Goal: Information Seeking & Learning: Learn about a topic

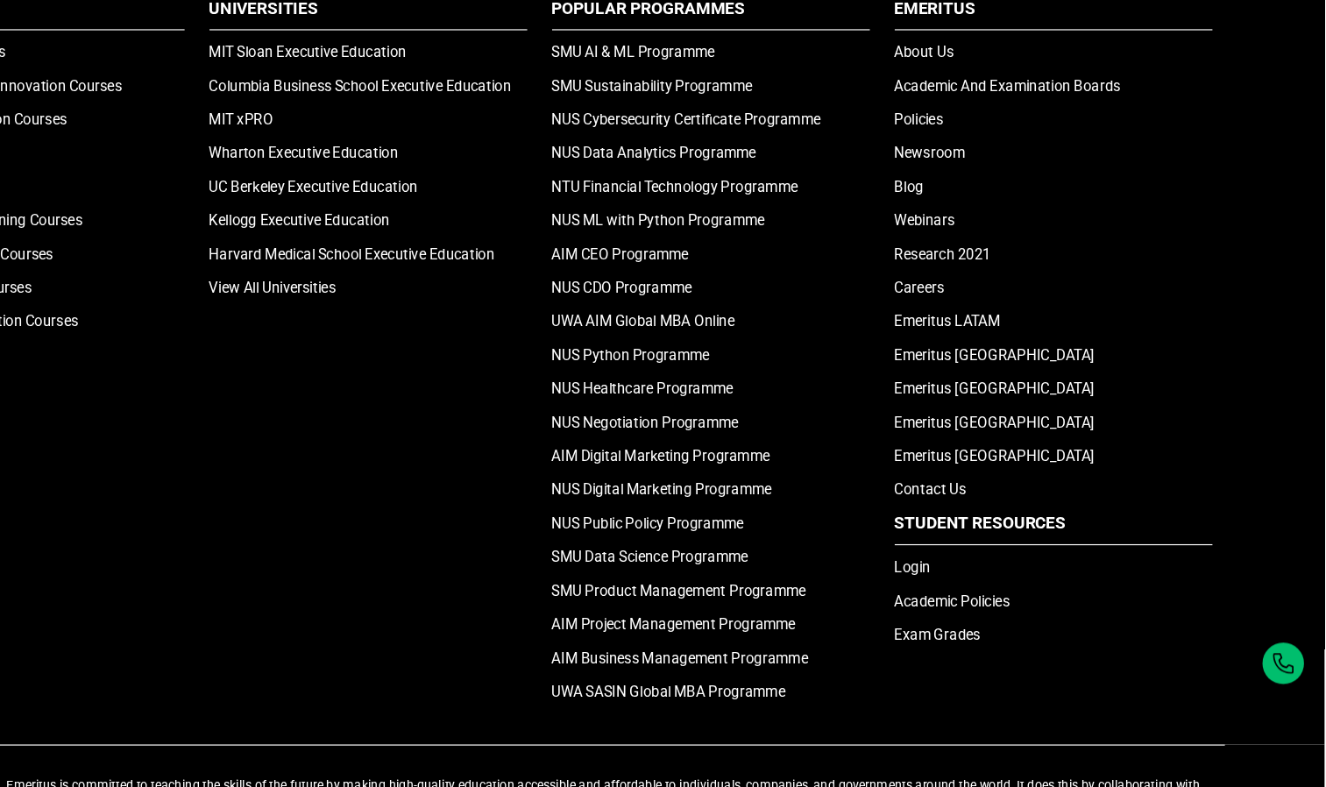
scroll to position [3655, 0]
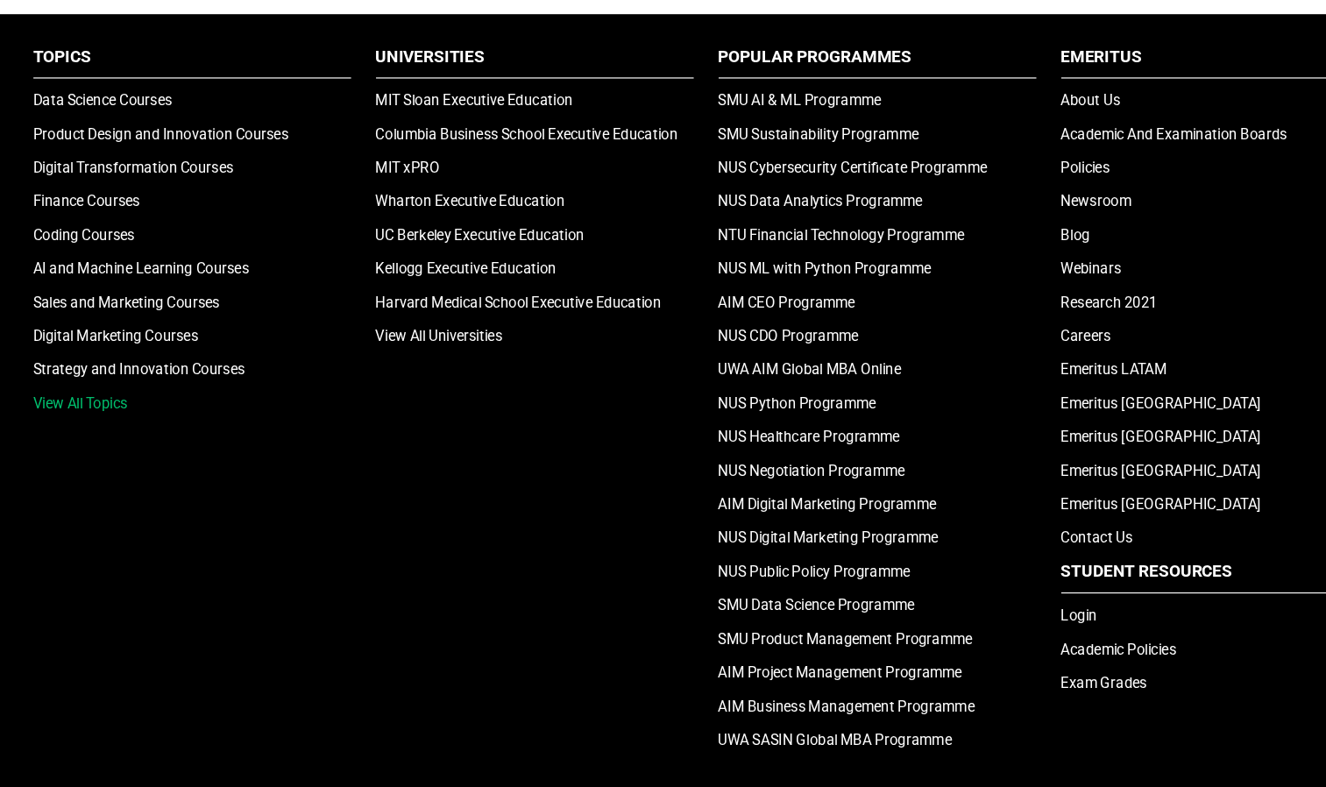
click at [139, 417] on link "View All Topics" at bounding box center [136, 421] width 80 height 14
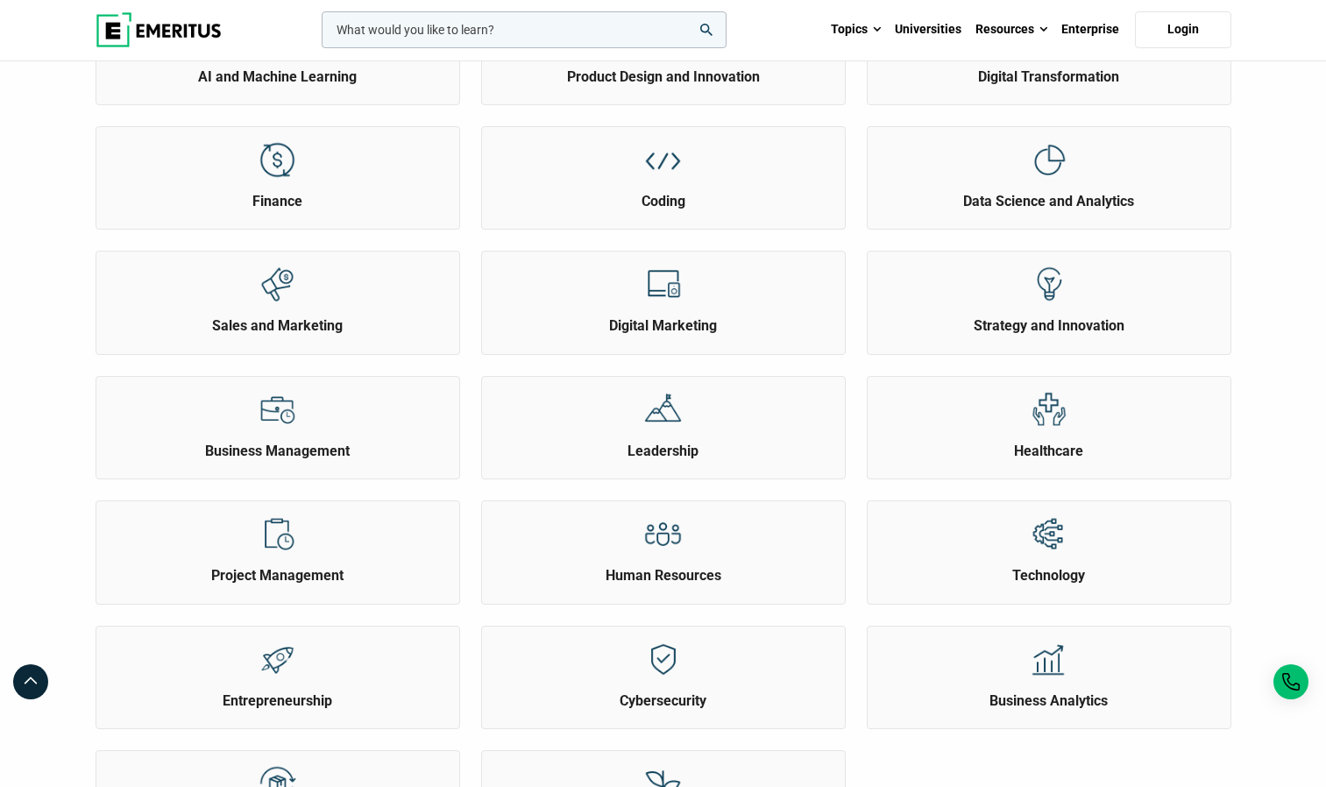
scroll to position [327, 0]
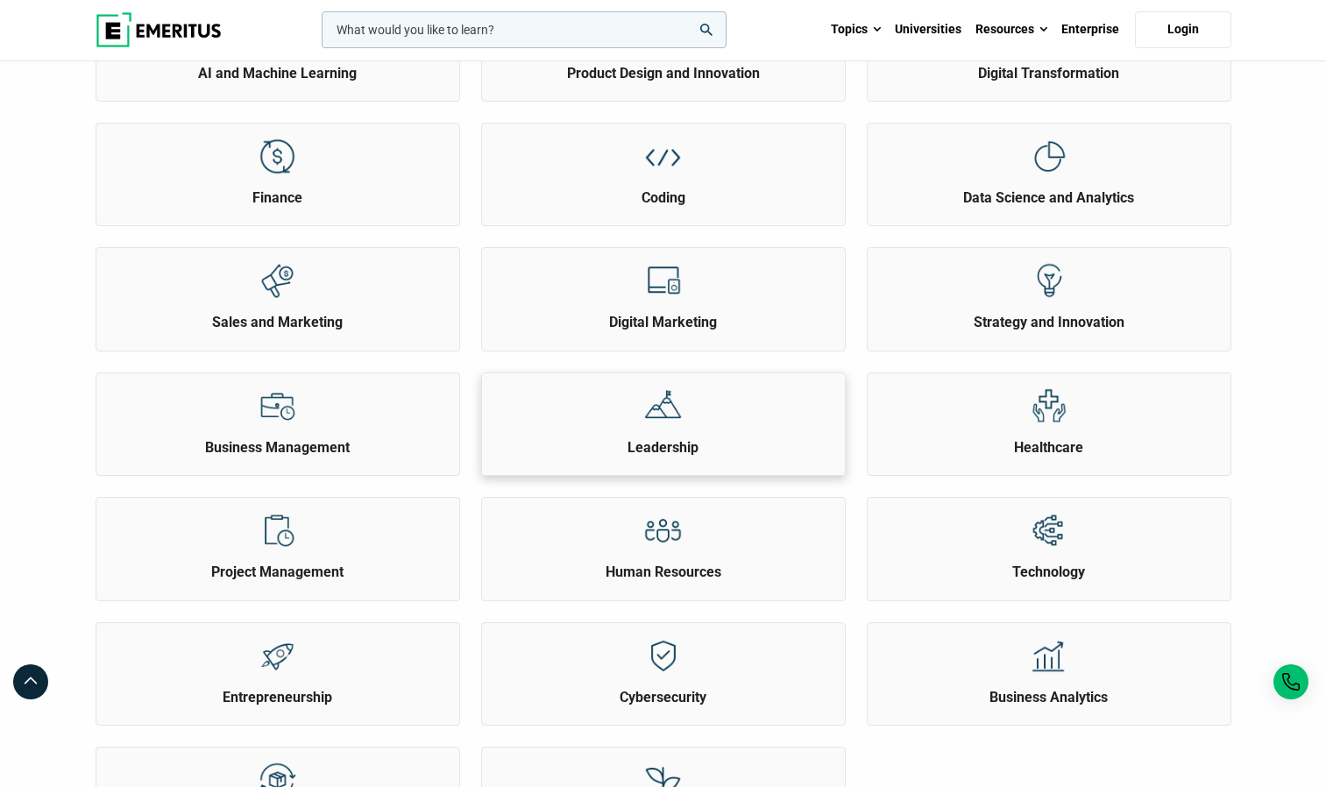
click at [663, 399] on img at bounding box center [662, 406] width 39 height 39
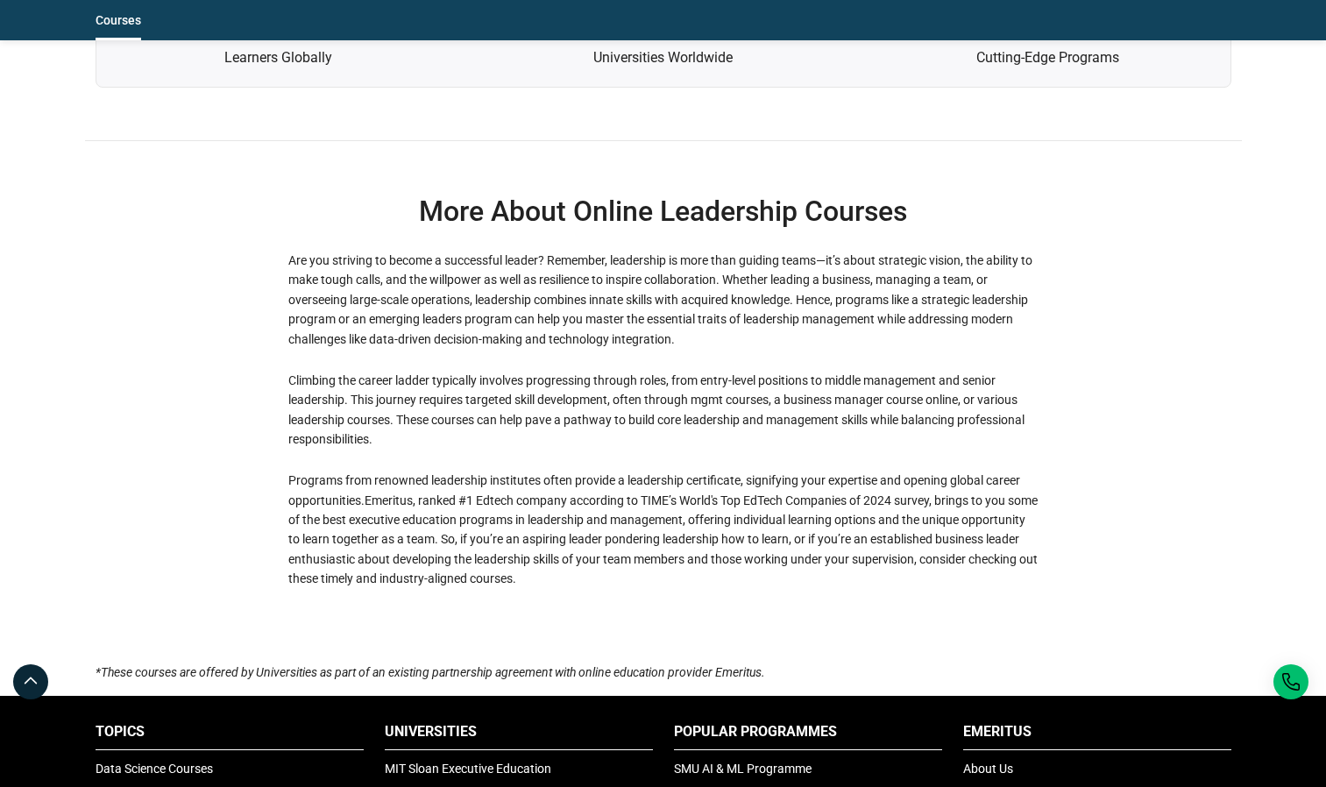
scroll to position [3835, 0]
